Goal: Task Accomplishment & Management: Manage account settings

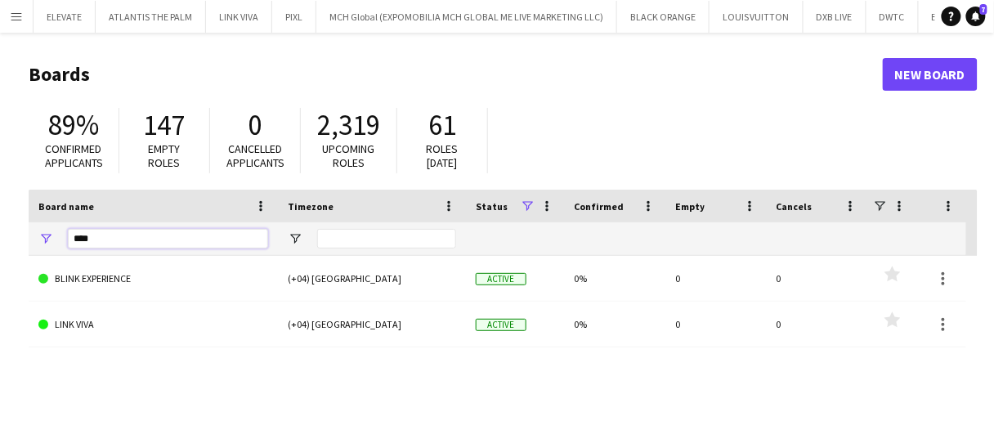
drag, startPoint x: 125, startPoint y: 238, endPoint x: 68, endPoint y: 222, distance: 59.3
click at [82, 226] on div "****" at bounding box center [168, 238] width 200 height 33
type input "*"
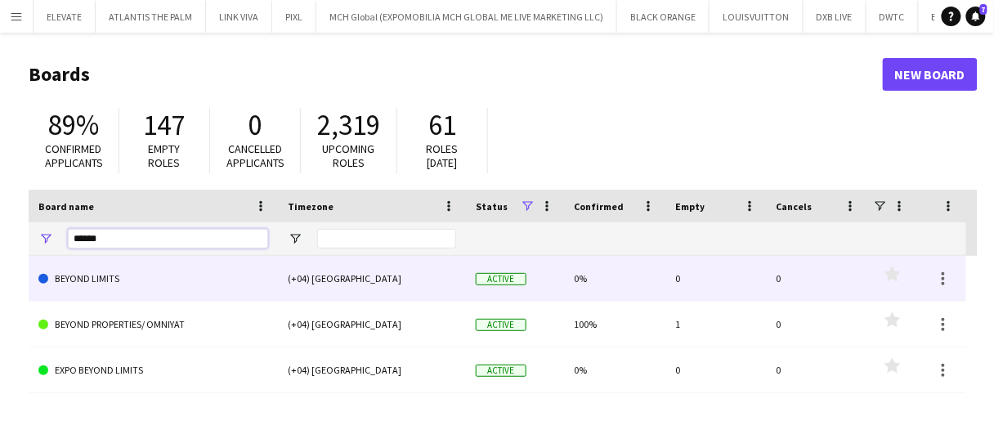
type input "******"
click at [137, 284] on link "BEYOND LIMITS" at bounding box center [153, 279] width 230 height 46
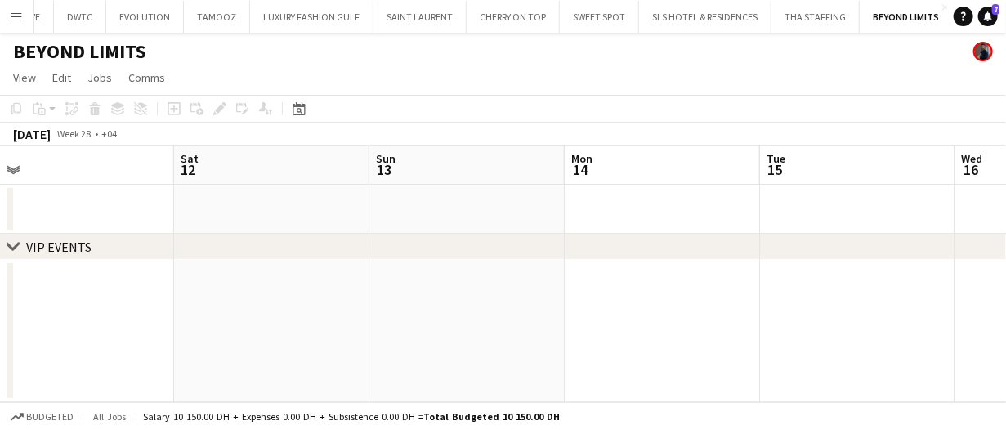
scroll to position [0, 330]
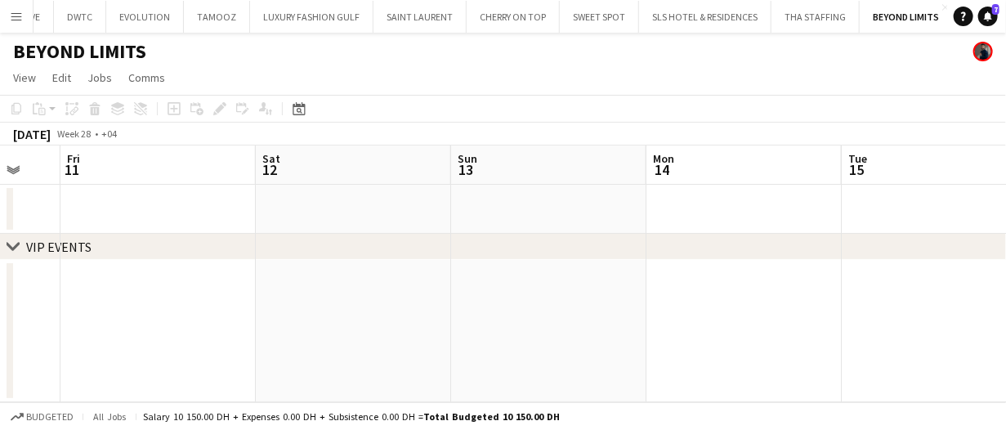
drag, startPoint x: 400, startPoint y: 163, endPoint x: 342, endPoint y: 163, distance: 58.0
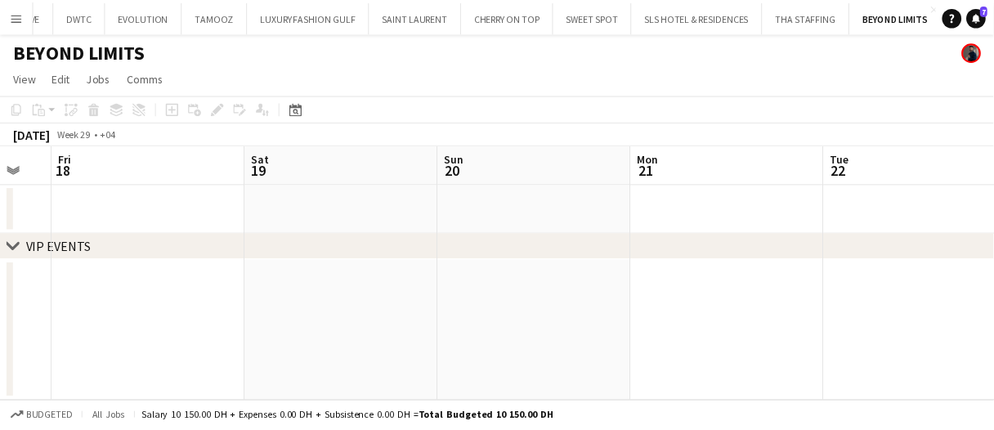
scroll to position [0, 337]
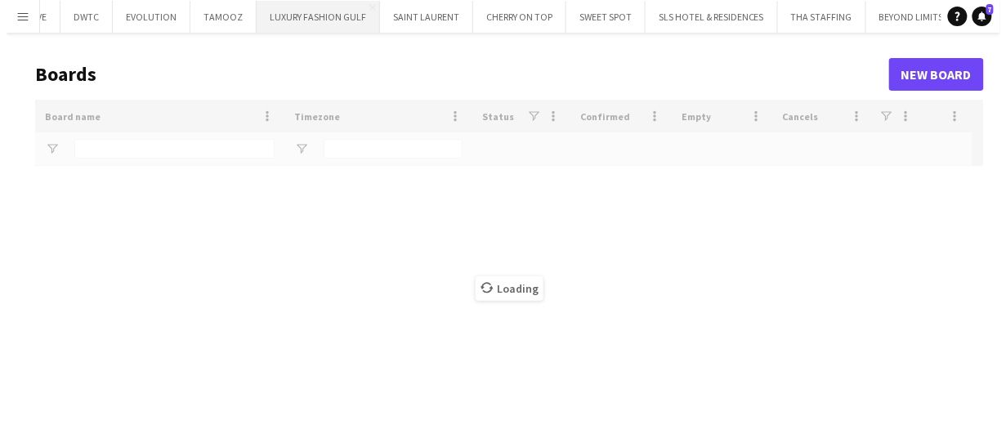
scroll to position [0, 811]
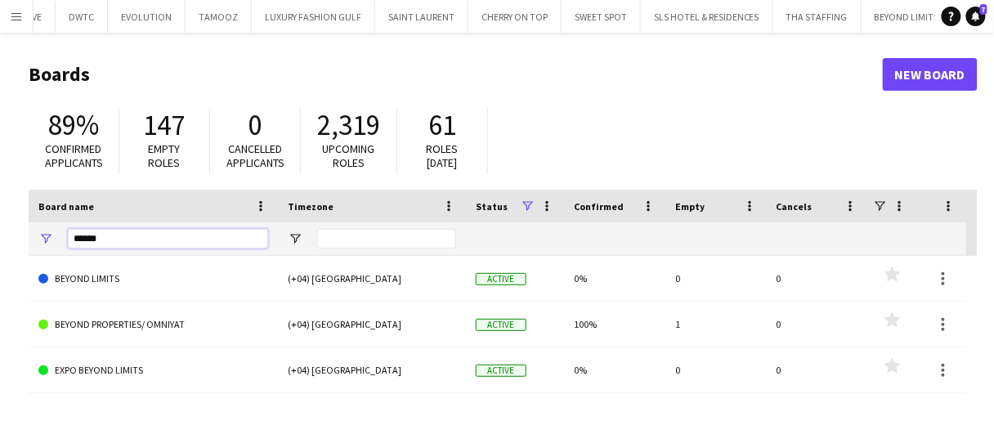
drag, startPoint x: 123, startPoint y: 236, endPoint x: 0, endPoint y: 219, distance: 124.6
click at [0, 225] on main "Boards New Board 89% Confirmed applicants 147 Empty roles 0 Cancelled applicant…" at bounding box center [497, 328] width 994 height 590
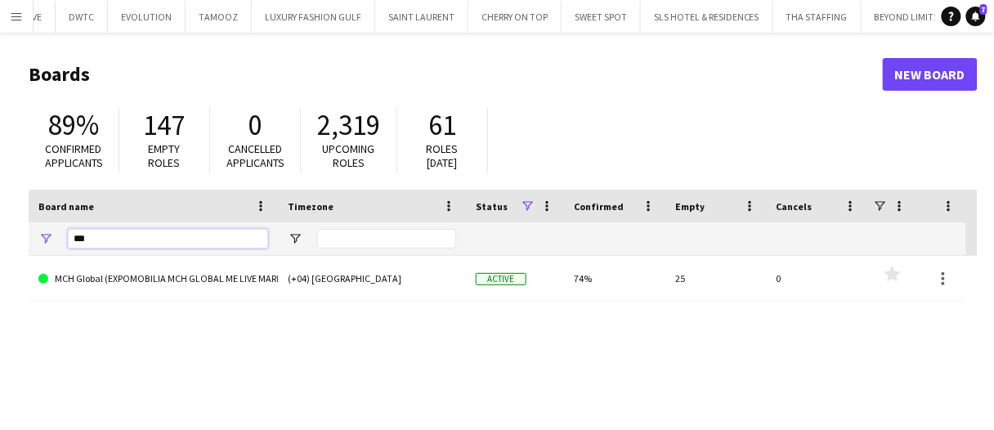
type input "***"
click at [141, 282] on link "MCH Global (EXPOMOBILIA MCH GLOBAL ME LIVE MARKETING LLC)" at bounding box center [153, 279] width 230 height 46
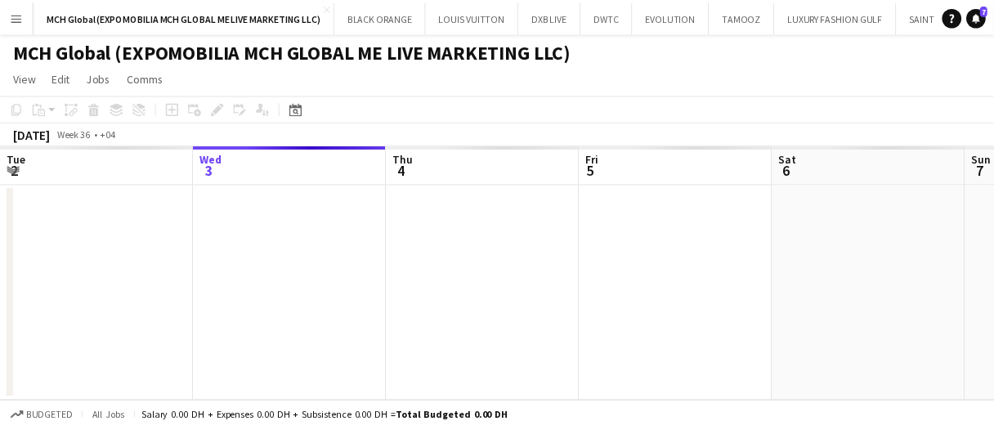
scroll to position [0, 281]
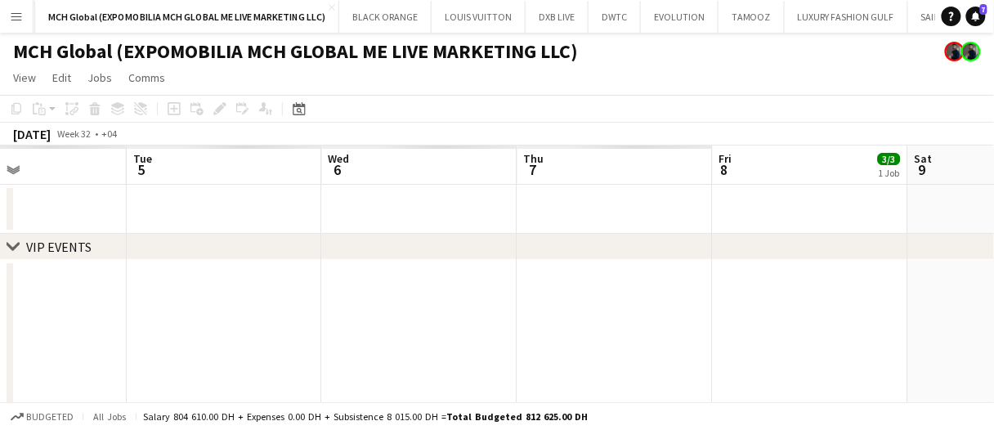
drag, startPoint x: 459, startPoint y: 174, endPoint x: 422, endPoint y: 185, distance: 38.5
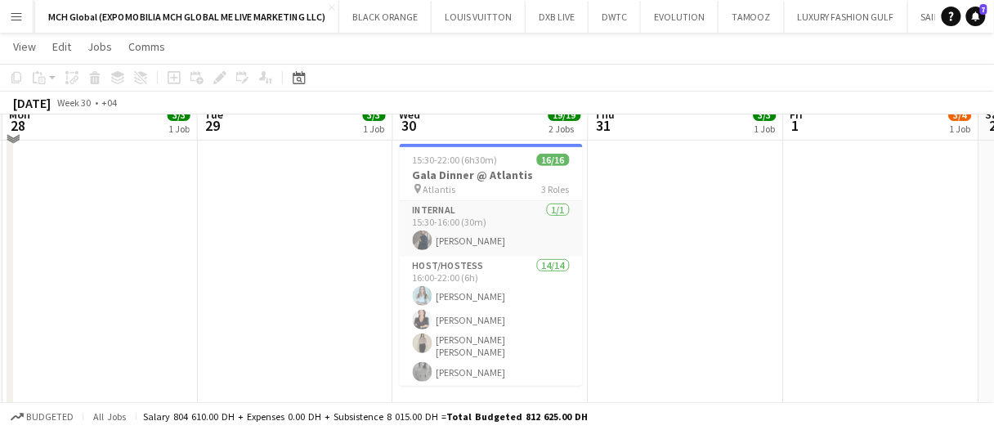
scroll to position [123, 0]
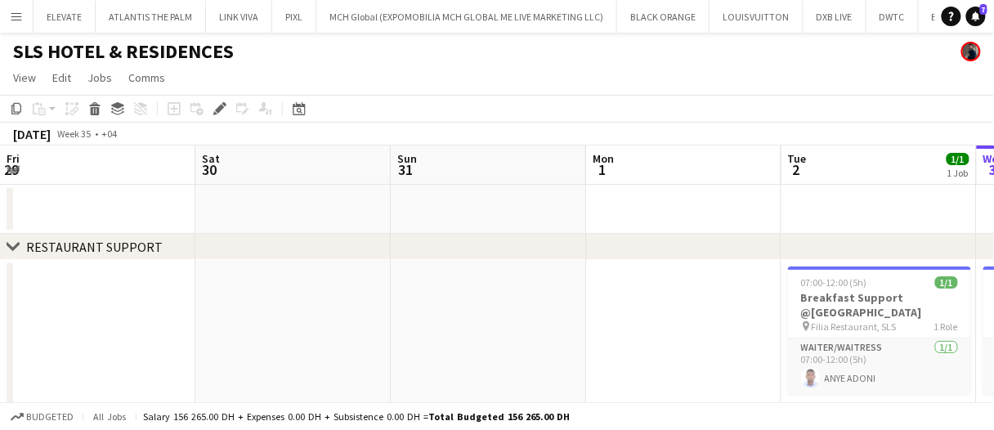
scroll to position [0, 561]
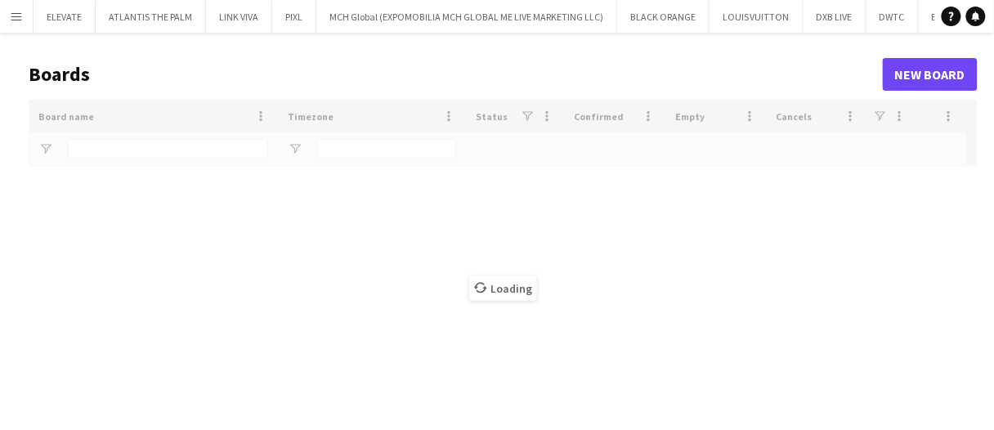
type input "***"
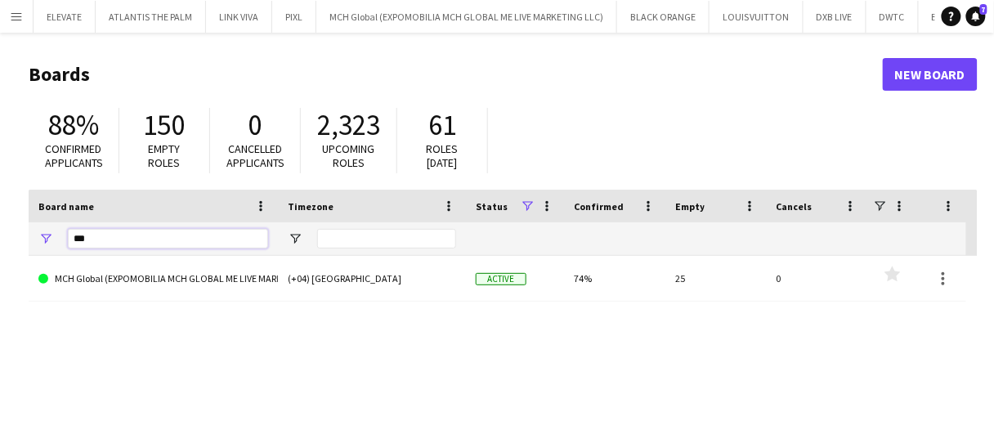
drag, startPoint x: 74, startPoint y: 236, endPoint x: 38, endPoint y: 232, distance: 36.2
click at [39, 232] on div "***" at bounding box center [153, 238] width 249 height 33
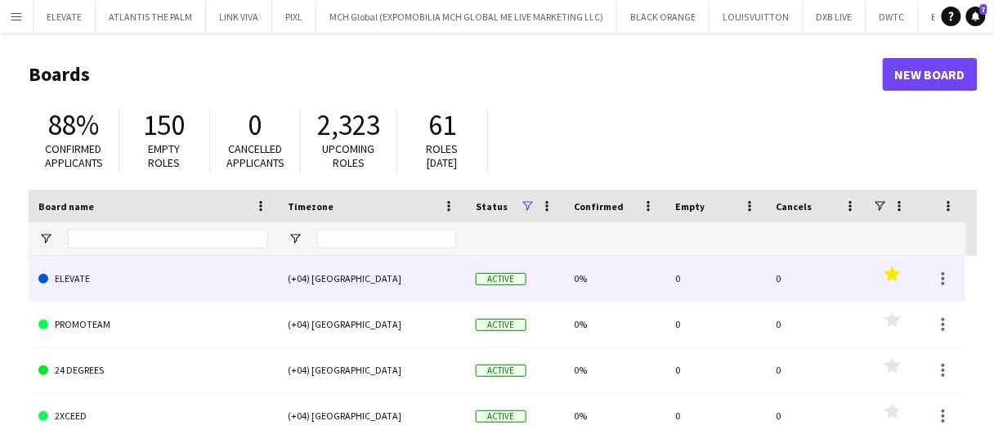
click at [124, 287] on link "ELEVATE" at bounding box center [153, 279] width 230 height 46
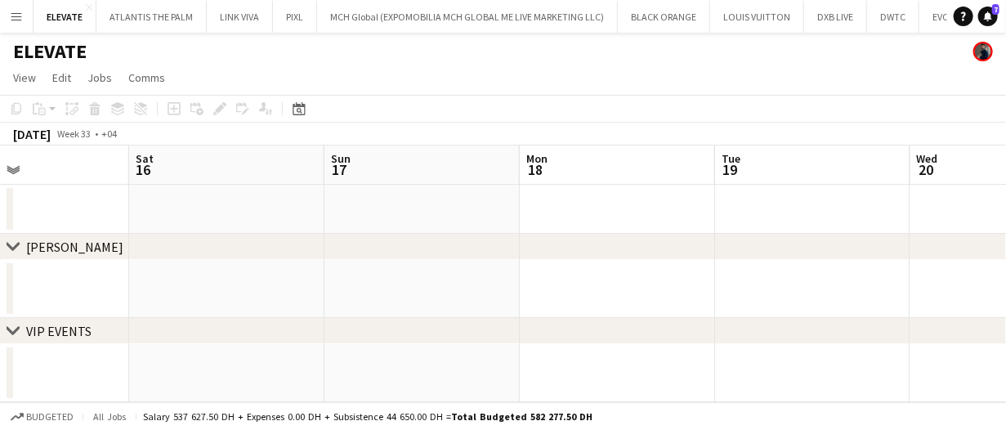
scroll to position [0, 458]
click at [558, 206] on app-date-cell at bounding box center [616, 209] width 195 height 49
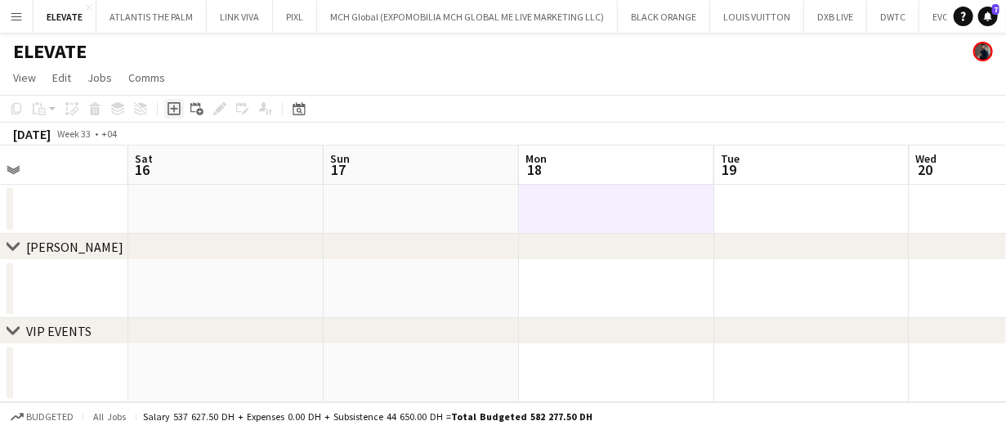
click at [173, 108] on icon at bounding box center [173, 108] width 7 height 7
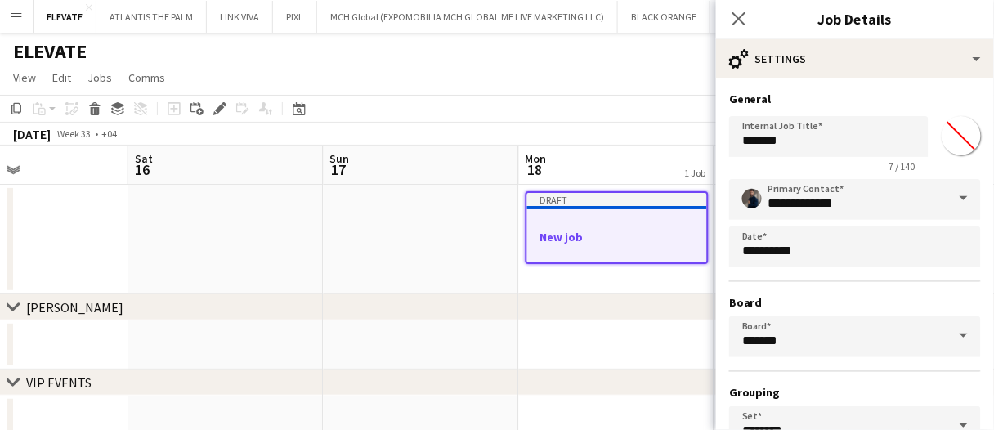
click at [681, 312] on div "chevron-right MARRIOTT BONVOY" at bounding box center [497, 307] width 994 height 26
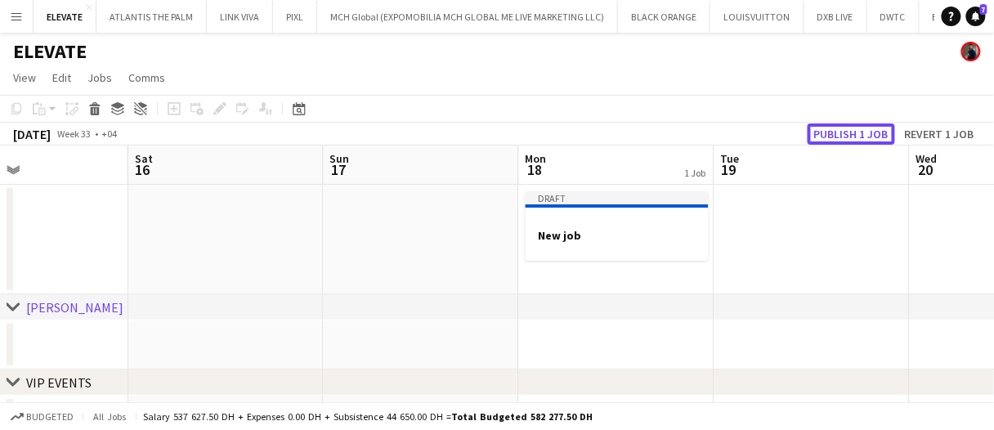
drag, startPoint x: 856, startPoint y: 130, endPoint x: 789, endPoint y: 195, distance: 93.0
click at [856, 130] on button "Publish 1 job" at bounding box center [850, 133] width 87 height 21
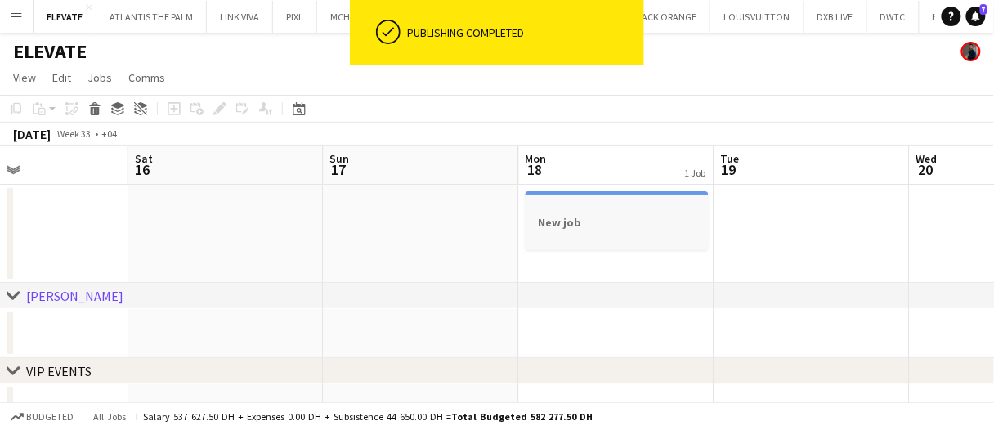
click at [634, 215] on h3 "New job" at bounding box center [616, 222] width 183 height 15
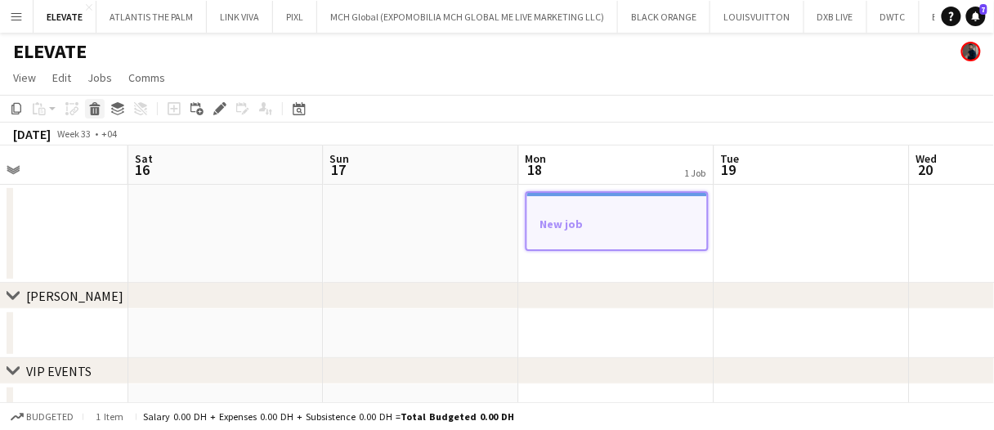
click at [88, 107] on icon "Delete" at bounding box center [94, 108] width 13 height 13
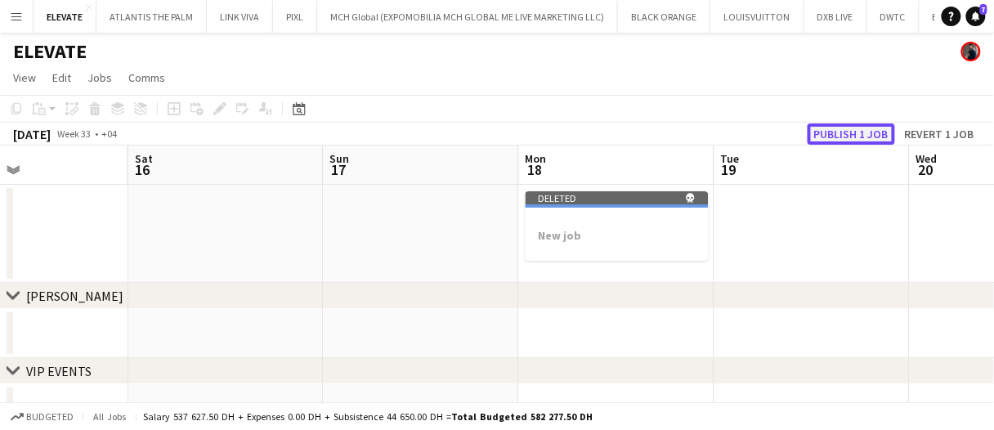
click at [835, 132] on button "Publish 1 job" at bounding box center [850, 133] width 87 height 21
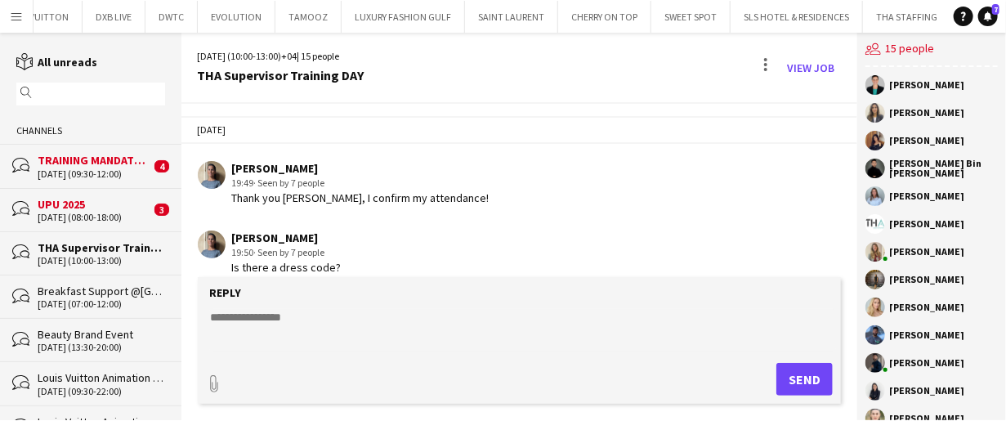
scroll to position [1392, 0]
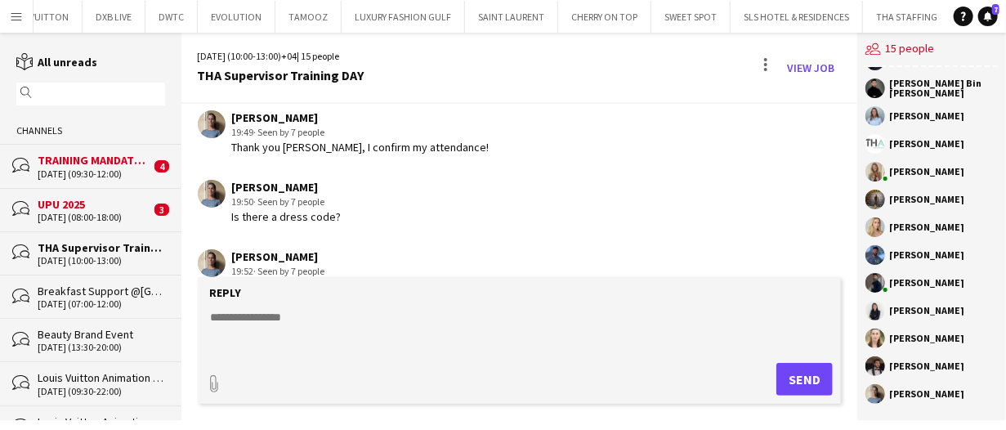
scroll to position [1310, 0]
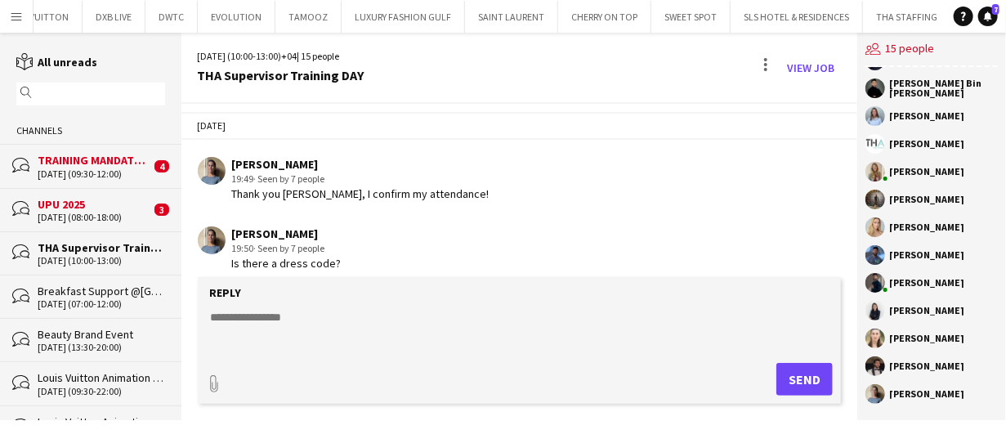
click at [121, 160] on div "TRAINING MANDATORY- Internal Sales Training BMW" at bounding box center [94, 160] width 113 height 15
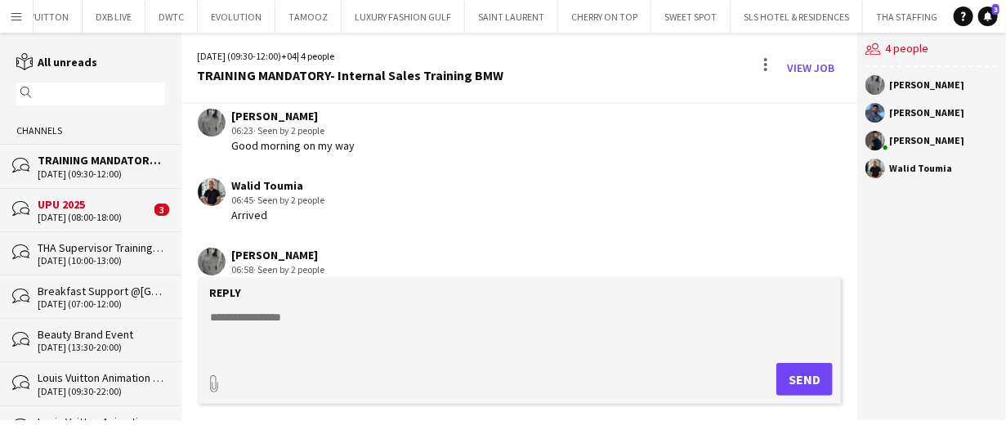
scroll to position [2105, 0]
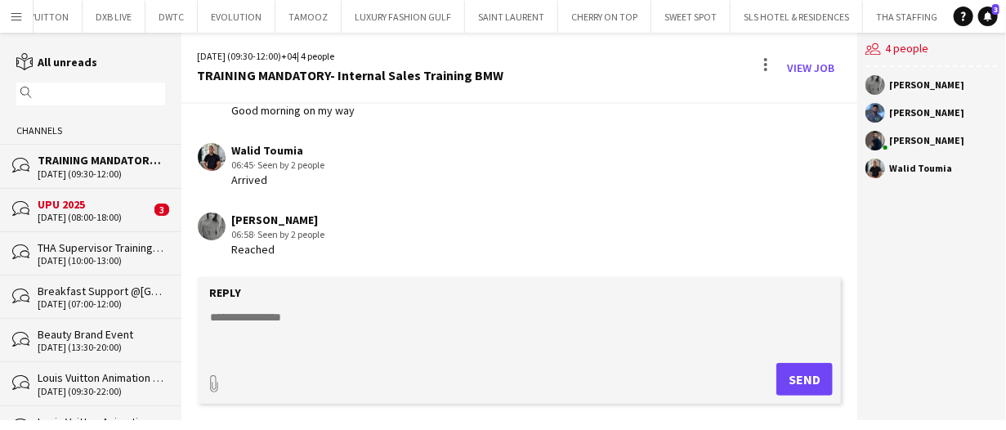
click at [96, 210] on div "UPU 2025" at bounding box center [94, 204] width 113 height 15
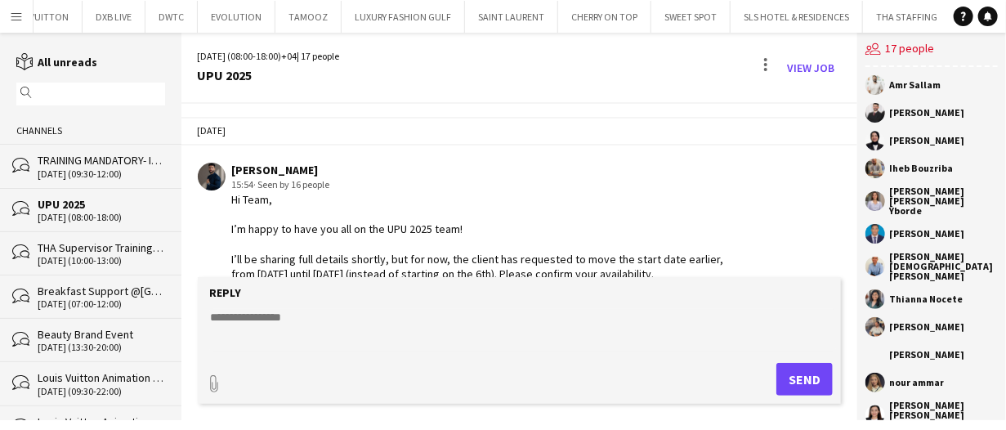
scroll to position [802, 0]
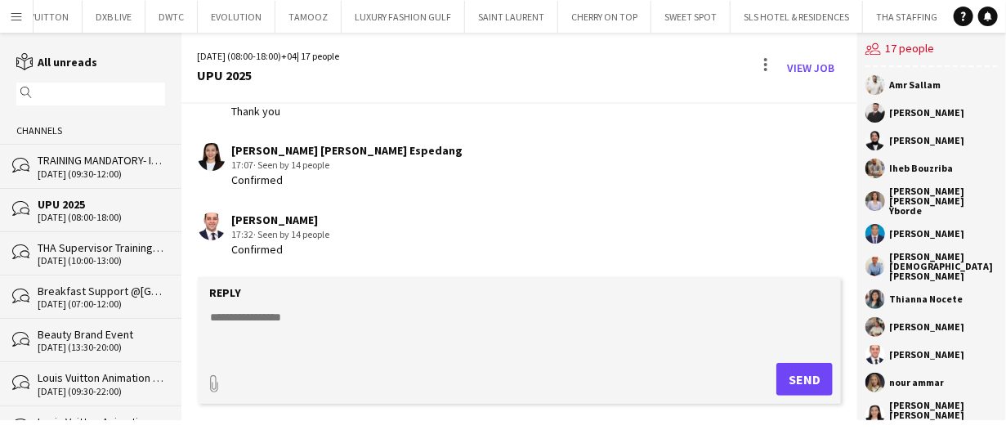
click at [96, 252] on div "THA Supervisor Training DAY" at bounding box center [101, 247] width 127 height 15
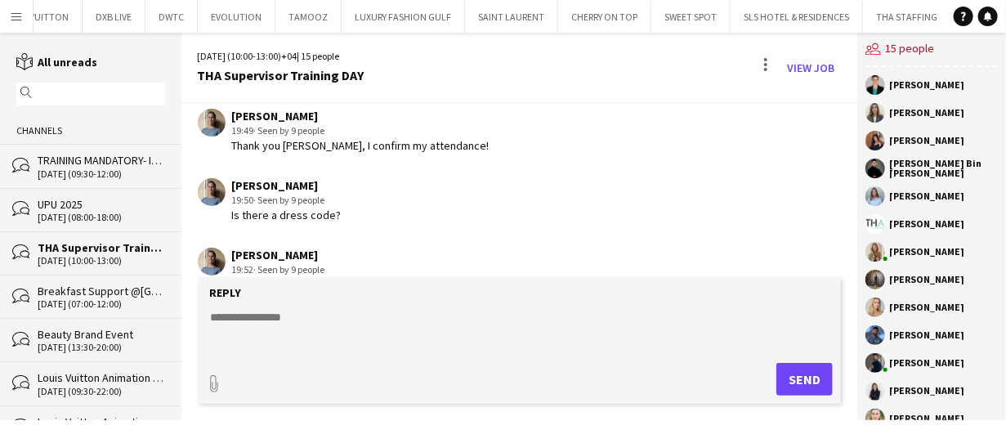
scroll to position [1392, 0]
